Goal: Task Accomplishment & Management: Use online tool/utility

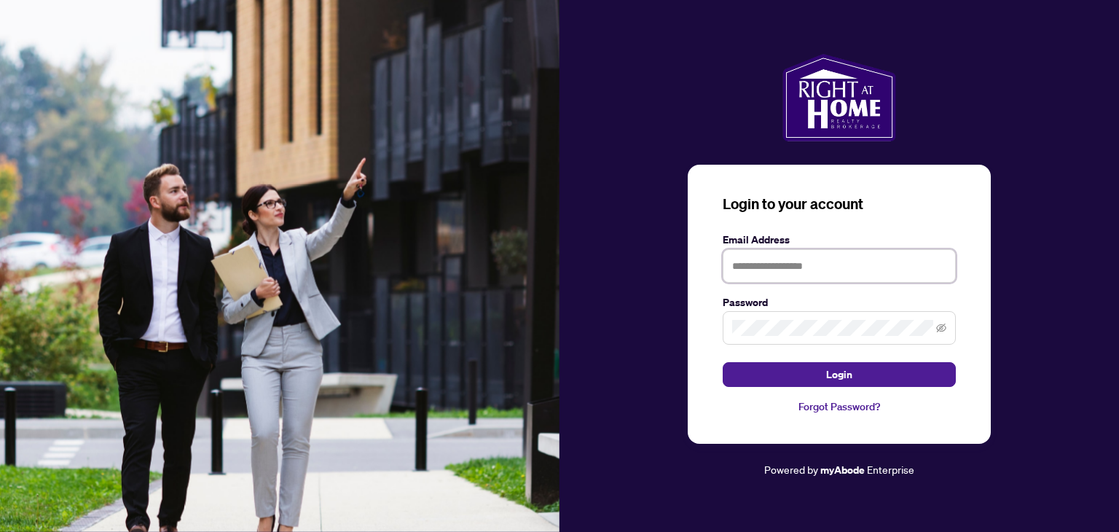
click at [750, 270] on input "text" at bounding box center [839, 266] width 233 height 34
type input "**********"
click at [723, 362] on button "Login" at bounding box center [839, 374] width 233 height 25
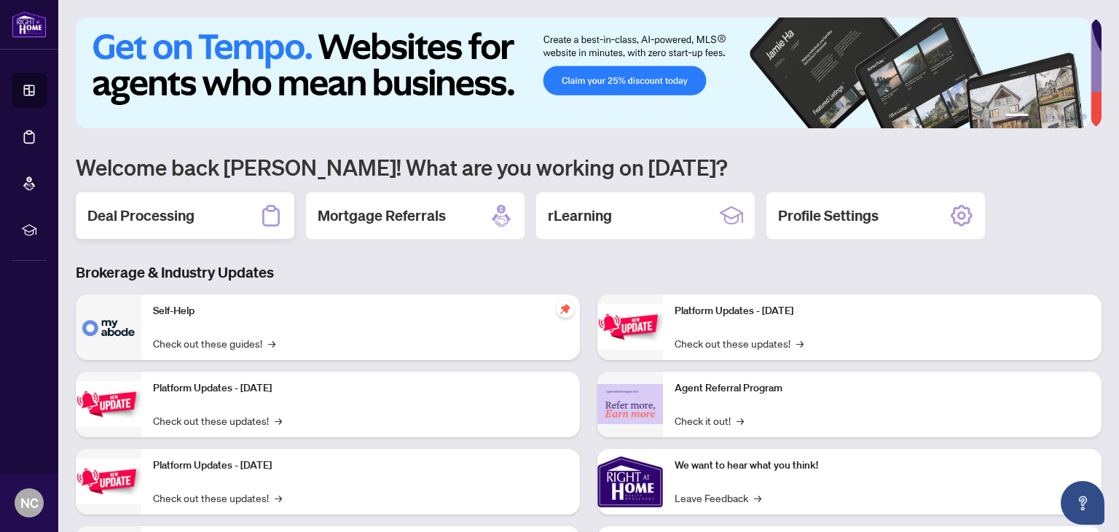
click at [129, 208] on h2 "Deal Processing" at bounding box center [140, 215] width 107 height 20
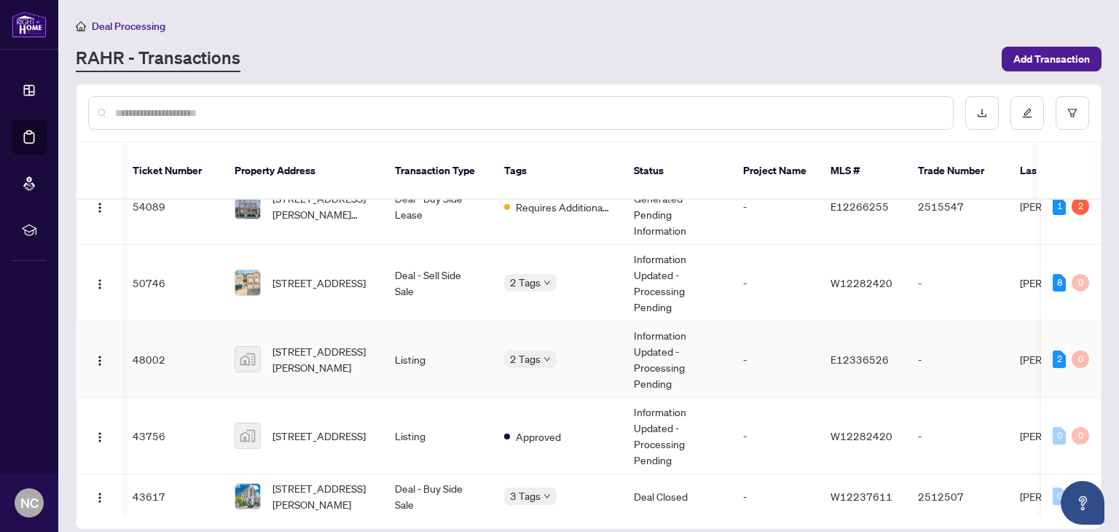
scroll to position [98, 2]
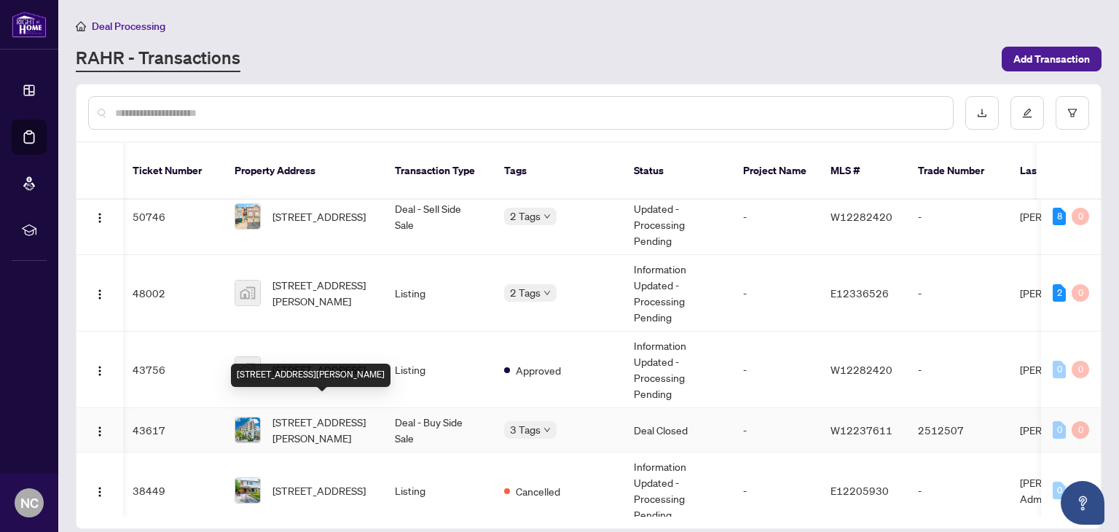
click at [313, 414] on span "[STREET_ADDRESS][PERSON_NAME]" at bounding box center [322, 430] width 99 height 32
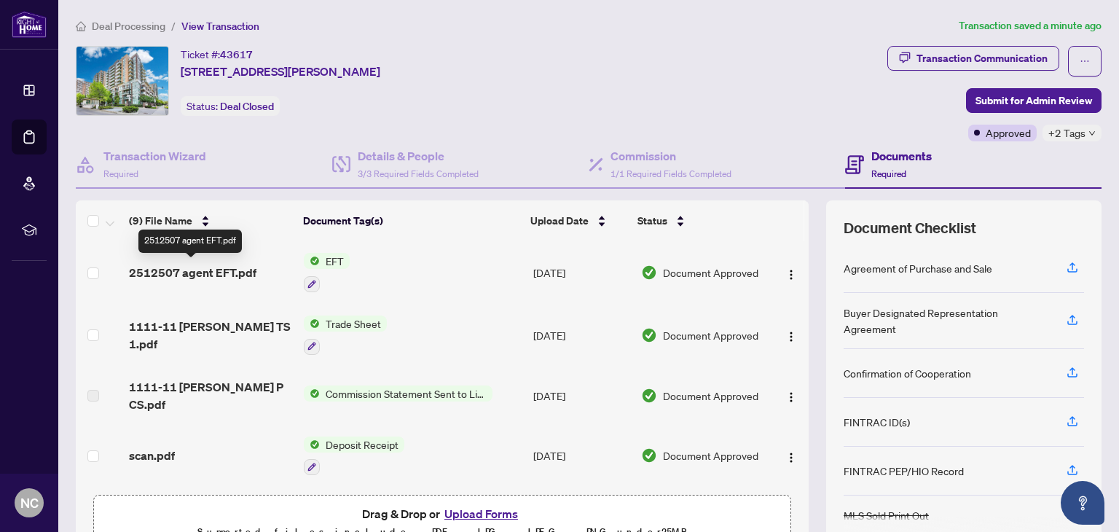
click at [216, 267] on span "2512507 agent EFT.pdf" at bounding box center [193, 272] width 128 height 17
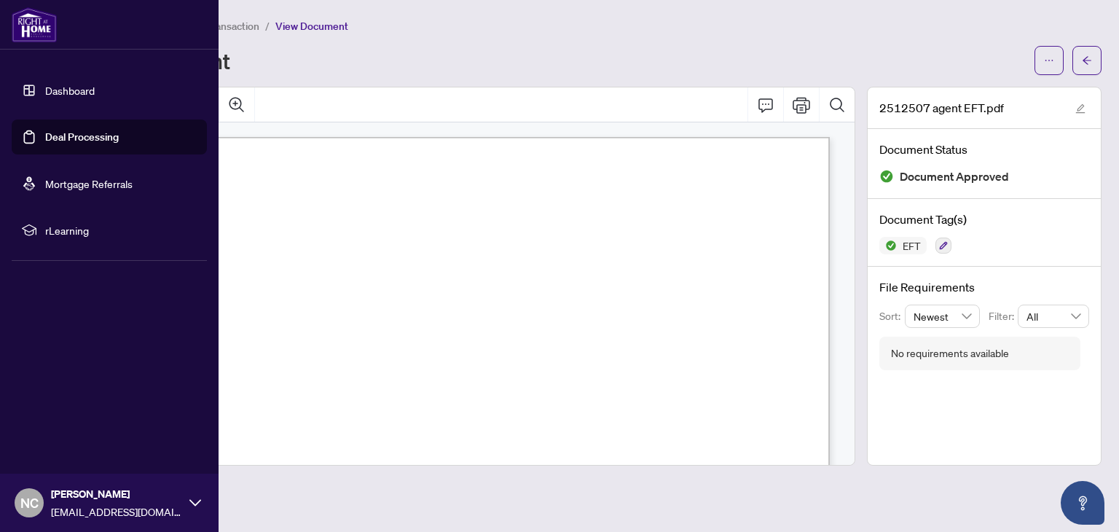
click at [34, 509] on span "NC" at bounding box center [29, 503] width 18 height 20
click at [52, 418] on span "Logout" at bounding box center [58, 415] width 33 height 23
